Goal: Task Accomplishment & Management: Manage account settings

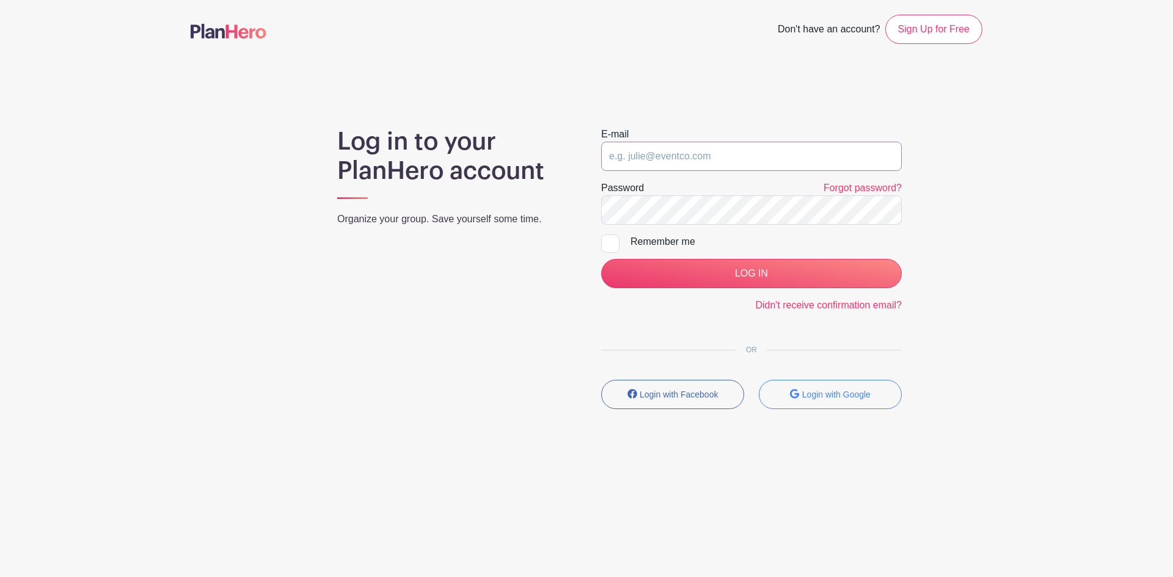
type input "[EMAIL_ADDRESS][DOMAIN_NAME]"
drag, startPoint x: 0, startPoint y: 0, endPoint x: 720, endPoint y: 158, distance: 737.2
click at [720, 158] on input "[EMAIL_ADDRESS][DOMAIN_NAME]" at bounding box center [751, 156] width 301 height 29
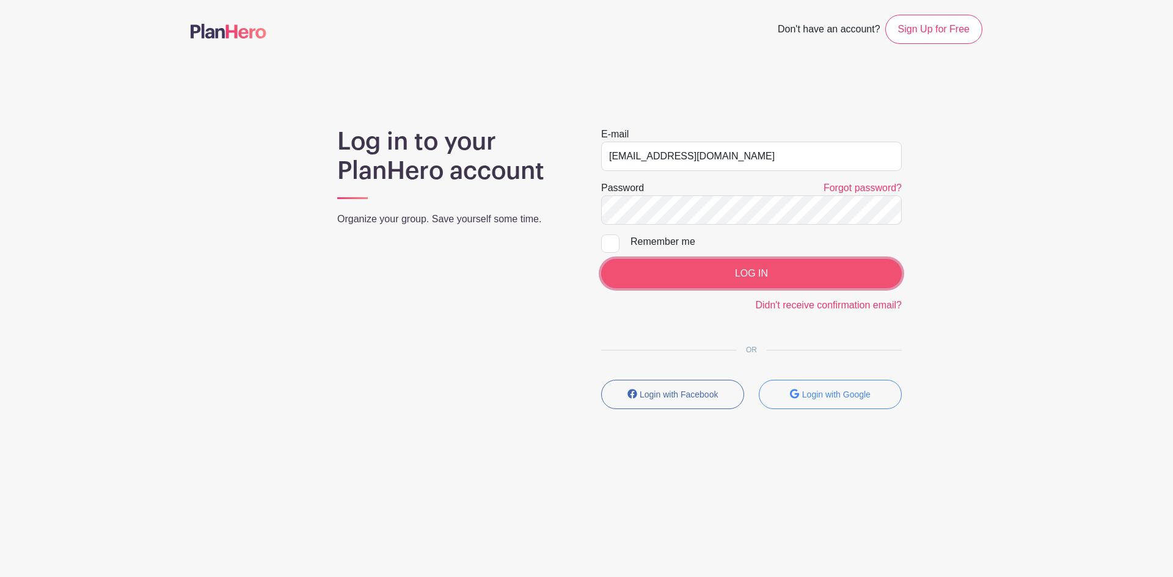
click at [768, 274] on input "LOG IN" at bounding box center [751, 273] width 301 height 29
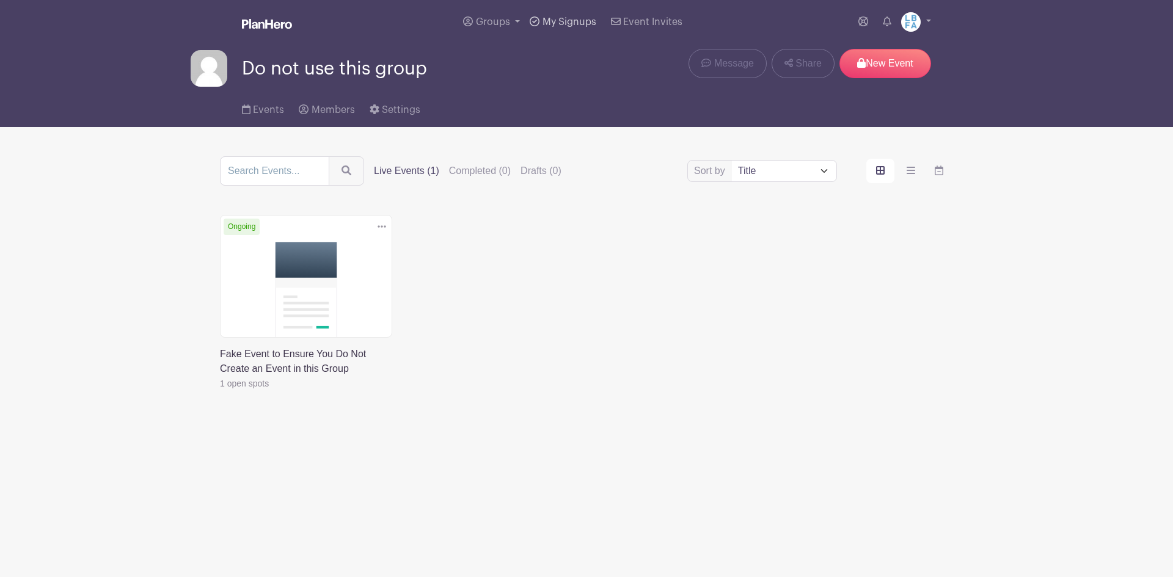
drag, startPoint x: 570, startPoint y: 21, endPoint x: 558, endPoint y: 20, distance: 12.3
click at [570, 21] on span "My Signups" at bounding box center [569, 22] width 54 height 10
click at [512, 15] on link "Groups" at bounding box center [491, 22] width 67 height 44
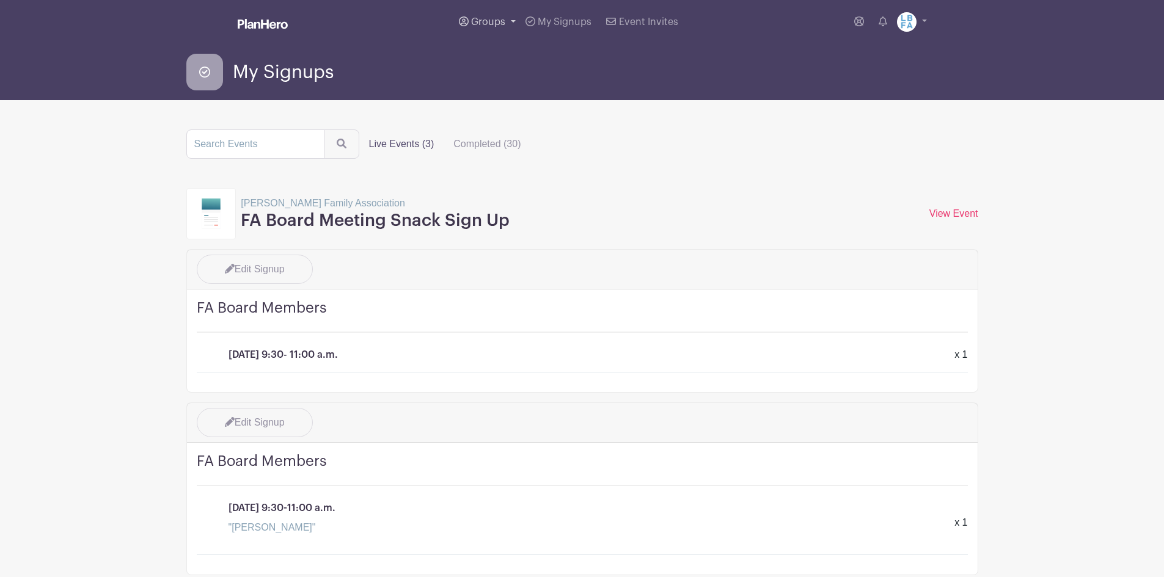
click at [480, 14] on link "Groups" at bounding box center [487, 22] width 67 height 44
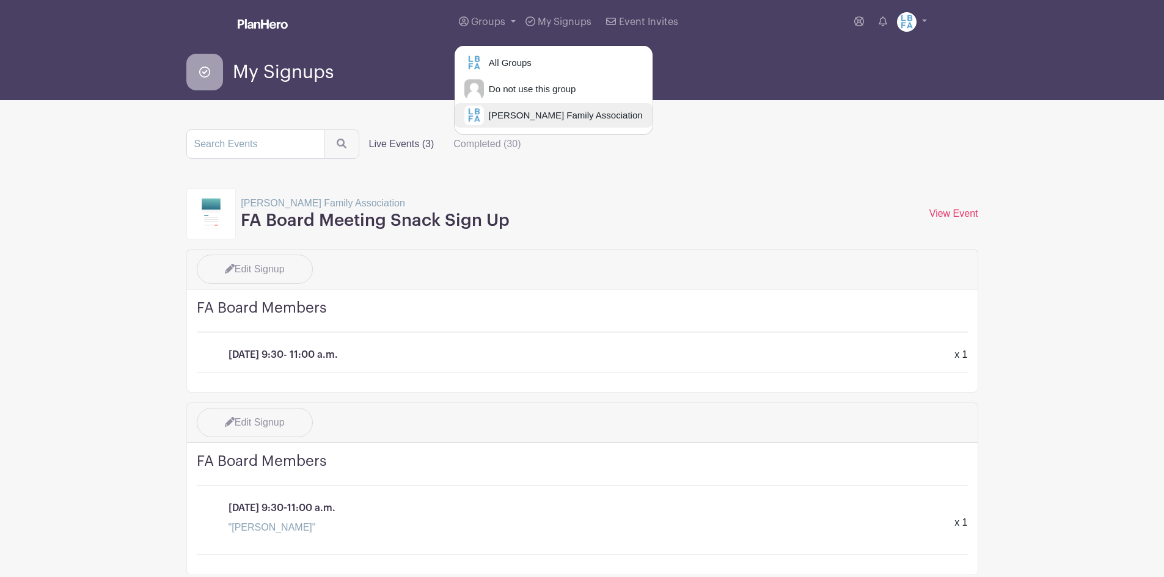
click at [529, 119] on span "Laguna Blanca Family Association" at bounding box center [563, 116] width 159 height 14
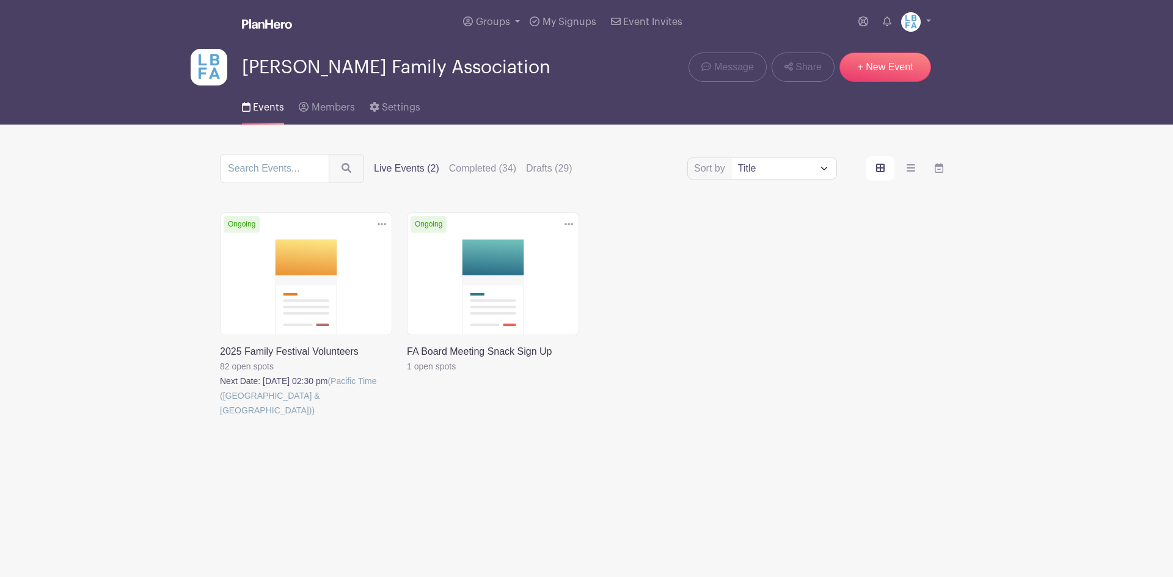
click at [220, 418] on link at bounding box center [220, 418] width 0 height 0
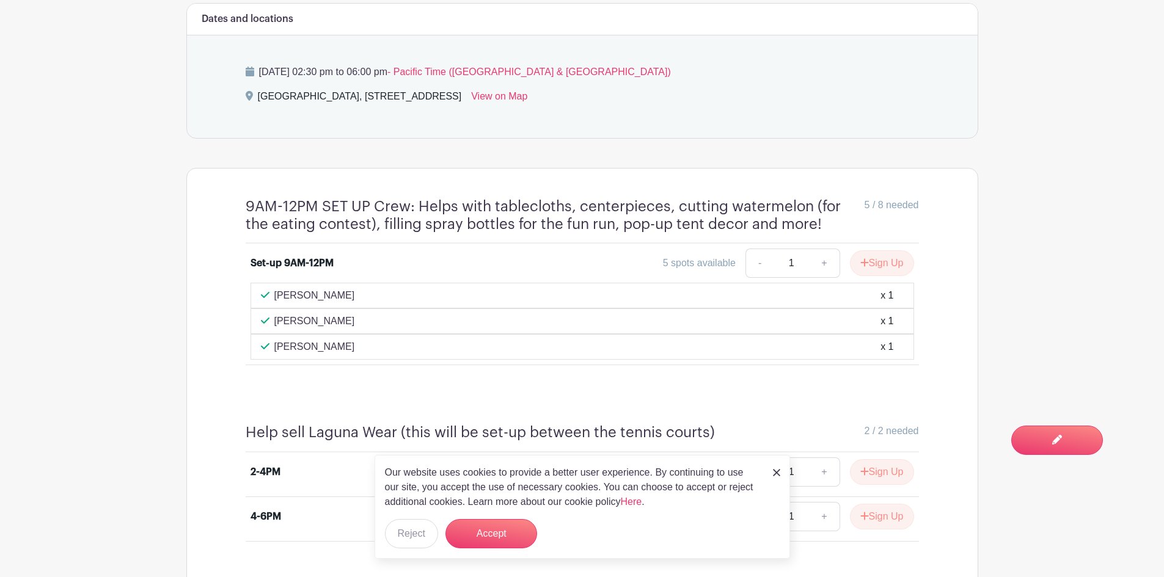
scroll to position [672, 0]
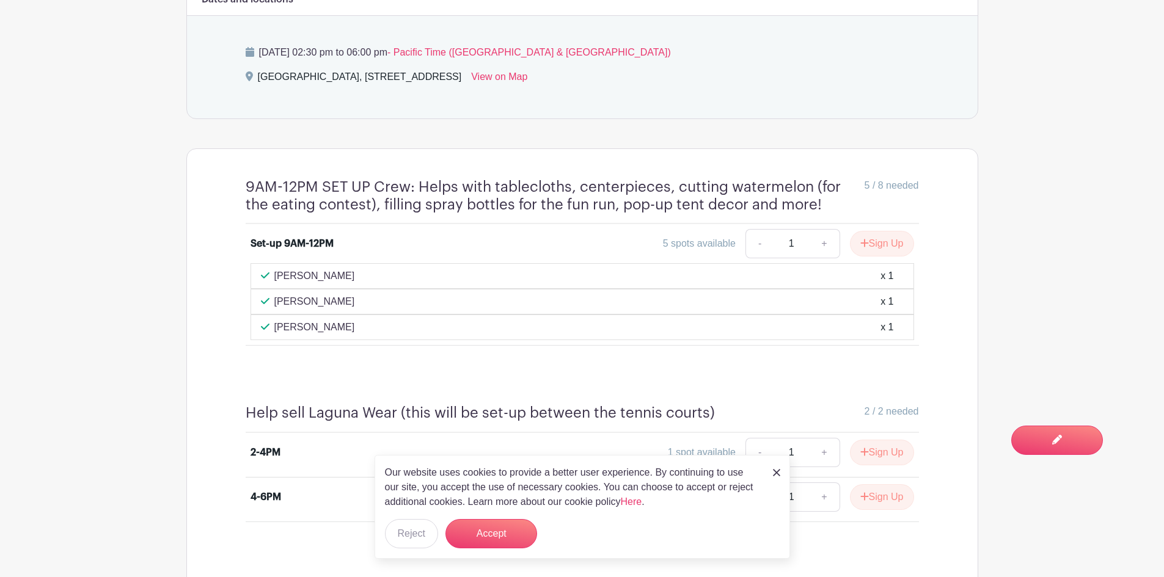
click at [773, 473] on img at bounding box center [776, 472] width 7 height 7
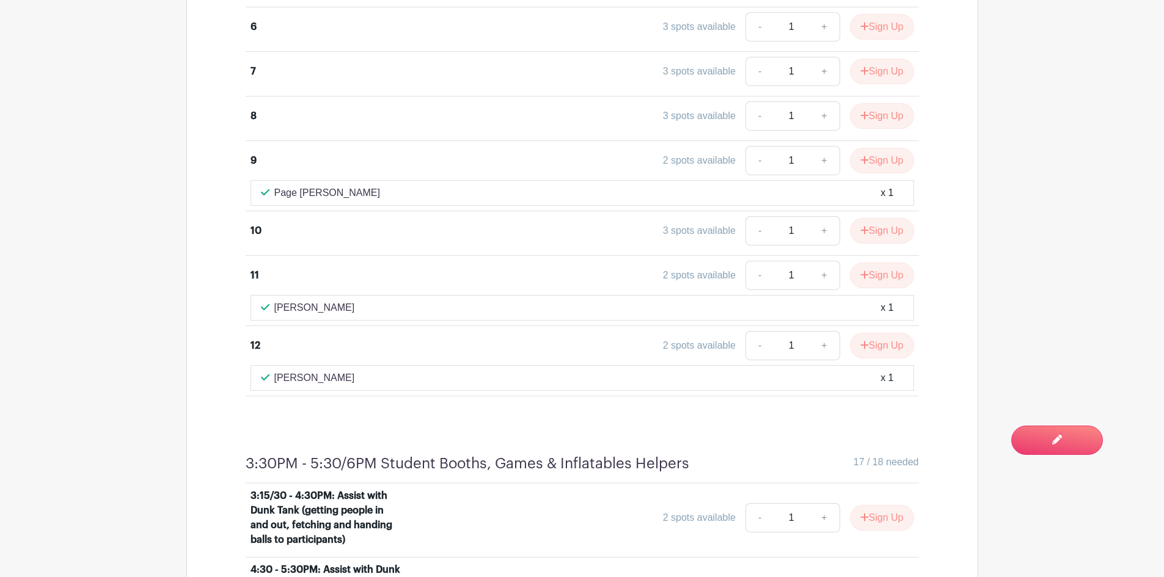
scroll to position [2443, 0]
